Goal: Information Seeking & Learning: Learn about a topic

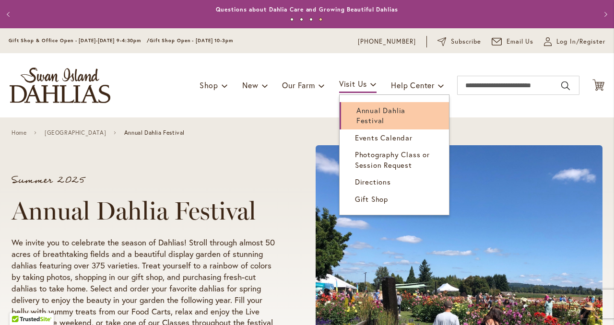
click at [363, 110] on span "Annual Dahlia Festival" at bounding box center [380, 116] width 49 height 20
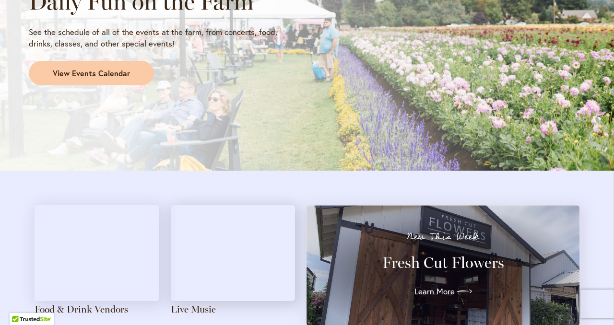
scroll to position [893, 0]
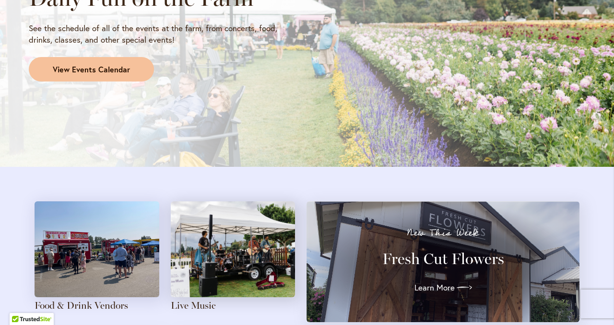
click at [92, 64] on span "View Events Calendar" at bounding box center [91, 69] width 77 height 11
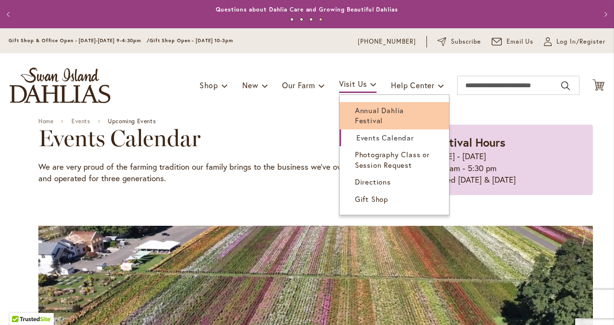
click at [367, 107] on span "Annual Dahlia Festival" at bounding box center [379, 116] width 49 height 20
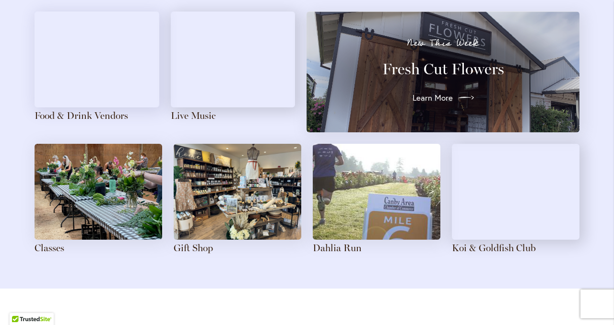
scroll to position [1100, 0]
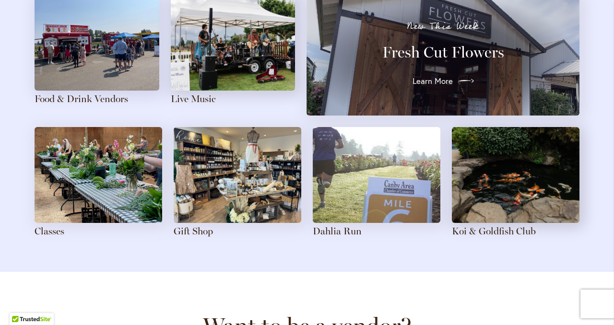
click at [437, 75] on span "Learn More" at bounding box center [432, 81] width 40 height 12
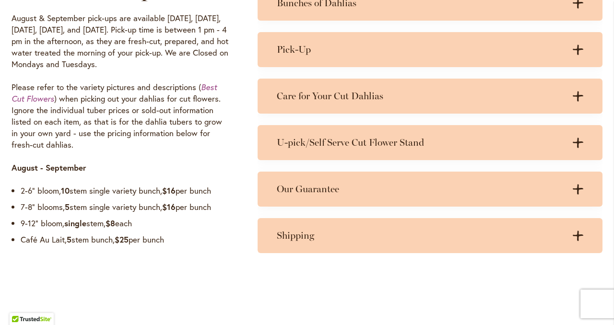
scroll to position [800, 0]
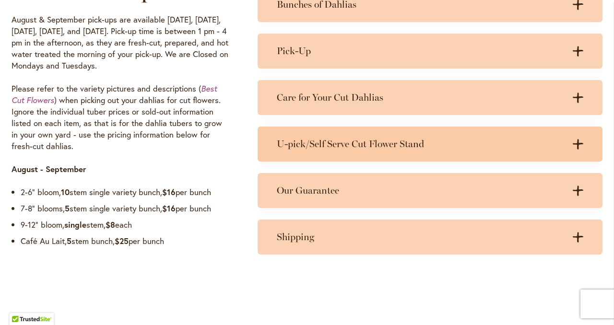
click at [467, 147] on h3 "U-pick/Self Serve Cut Flower Stand" at bounding box center [420, 144] width 287 height 12
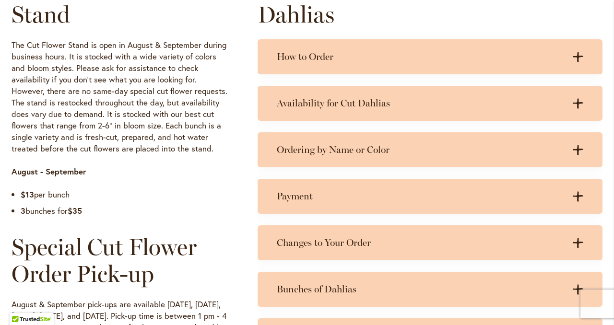
scroll to position [517, 0]
